Goal: Task Accomplishment & Management: Use online tool/utility

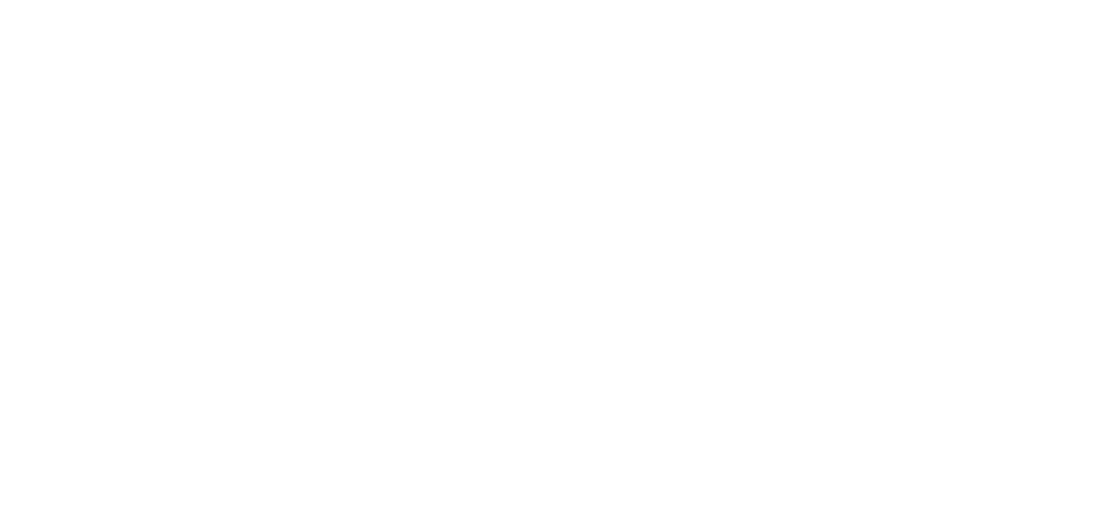
click at [582, 3] on html "Icons icon_account icon_add icon_backward_link icon_basket icon_benefits icon_c…" at bounding box center [559, 1] width 1118 height 3
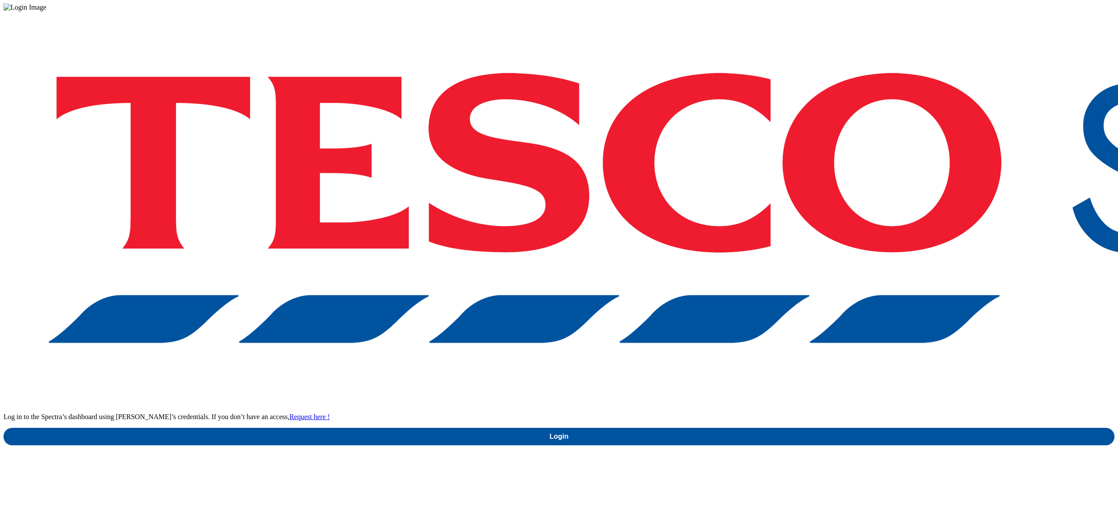
click at [576, 445] on div "Log in to the Spectra’s dashboard using [PERSON_NAME]’s credentials. If you don…" at bounding box center [558, 228] width 1111 height 434
